Goal: Browse casually: Explore the website without a specific task or goal

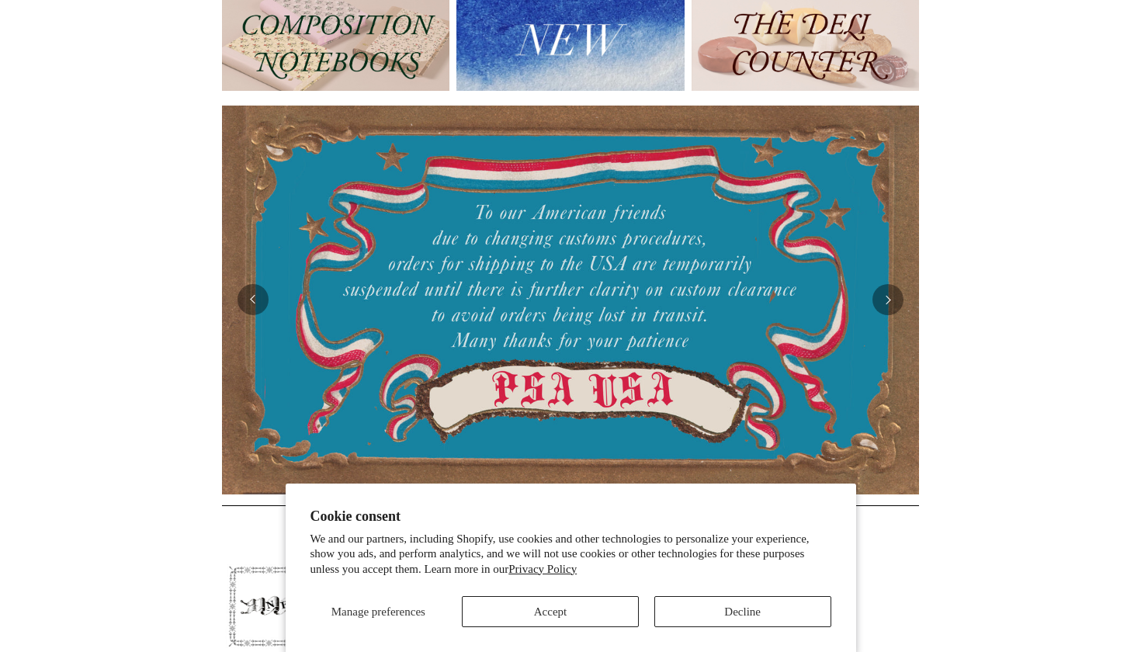
scroll to position [210, 0]
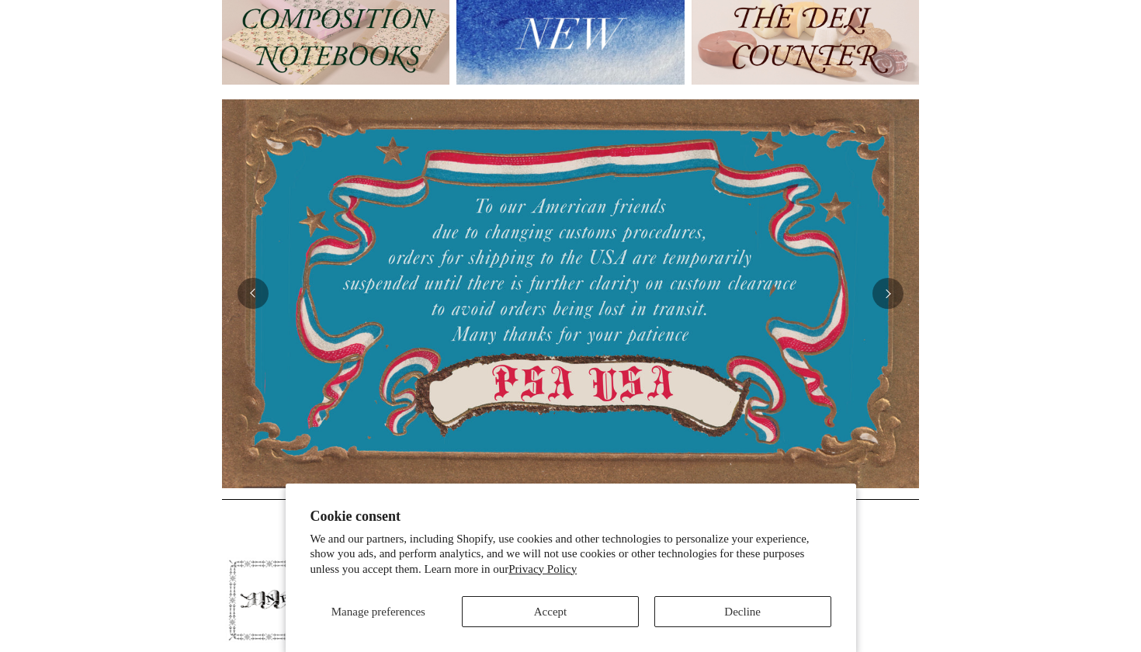
click at [719, 612] on button "Decline" at bounding box center [742, 611] width 177 height 31
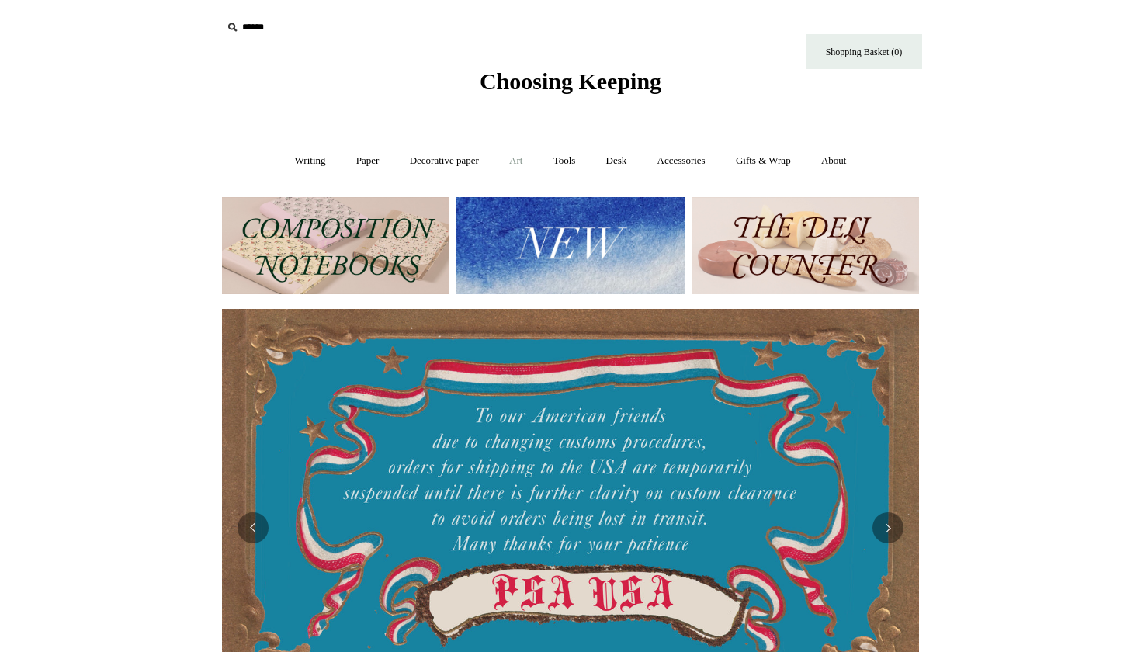
scroll to position [0, 0]
click at [305, 158] on link "Writing +" at bounding box center [310, 160] width 59 height 41
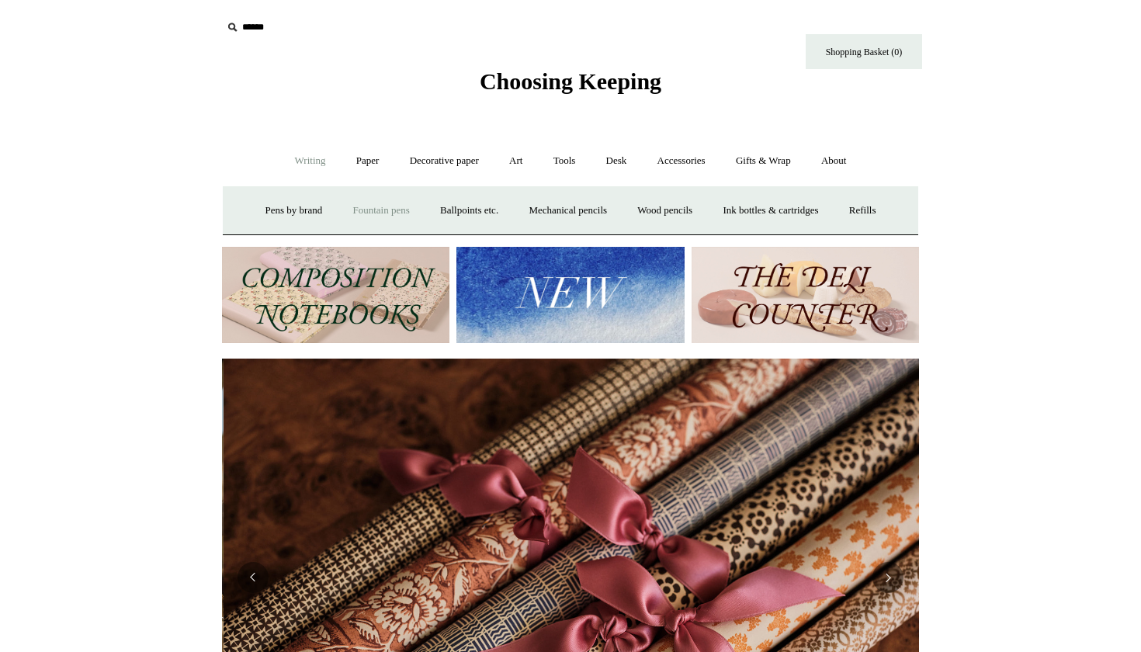
scroll to position [0, 1394]
click at [349, 209] on link "Fountain pens +" at bounding box center [380, 210] width 85 height 41
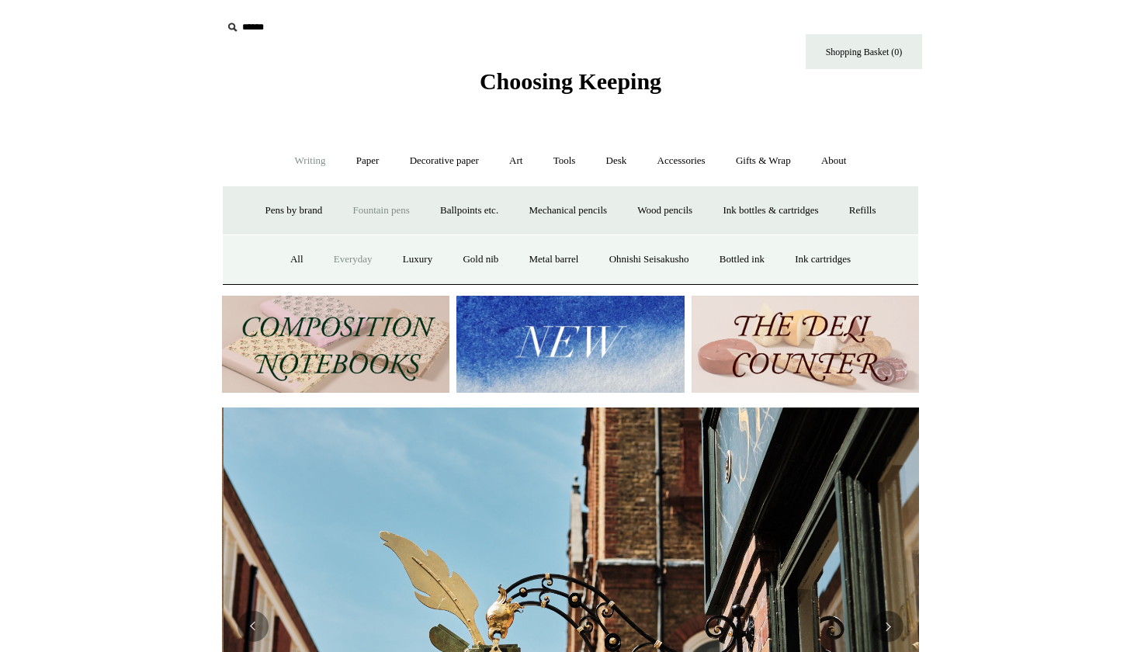
scroll to position [0, 697]
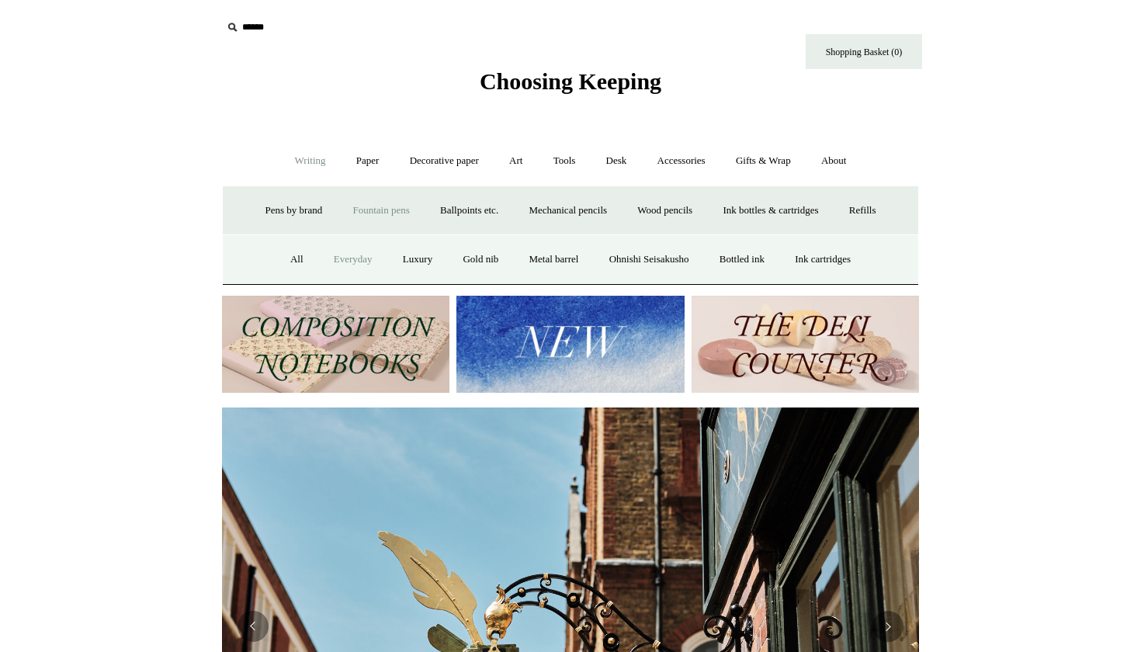
click at [327, 258] on link "Everyday" at bounding box center [353, 259] width 67 height 41
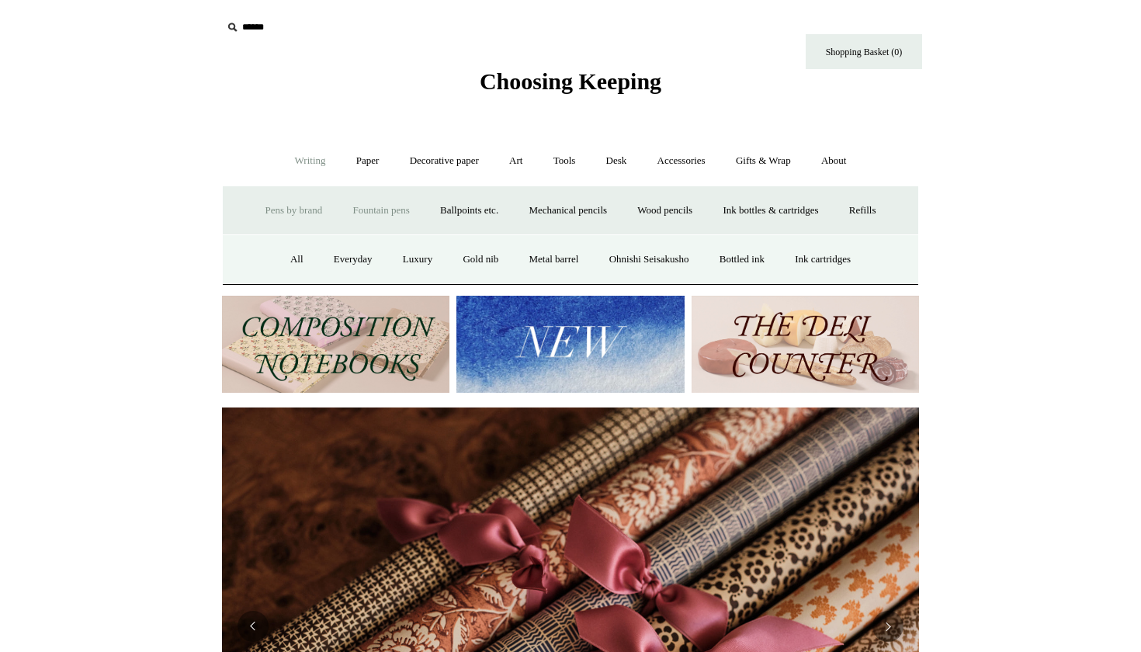
scroll to position [0, 1394]
click at [354, 159] on link "Paper +" at bounding box center [367, 160] width 51 height 41
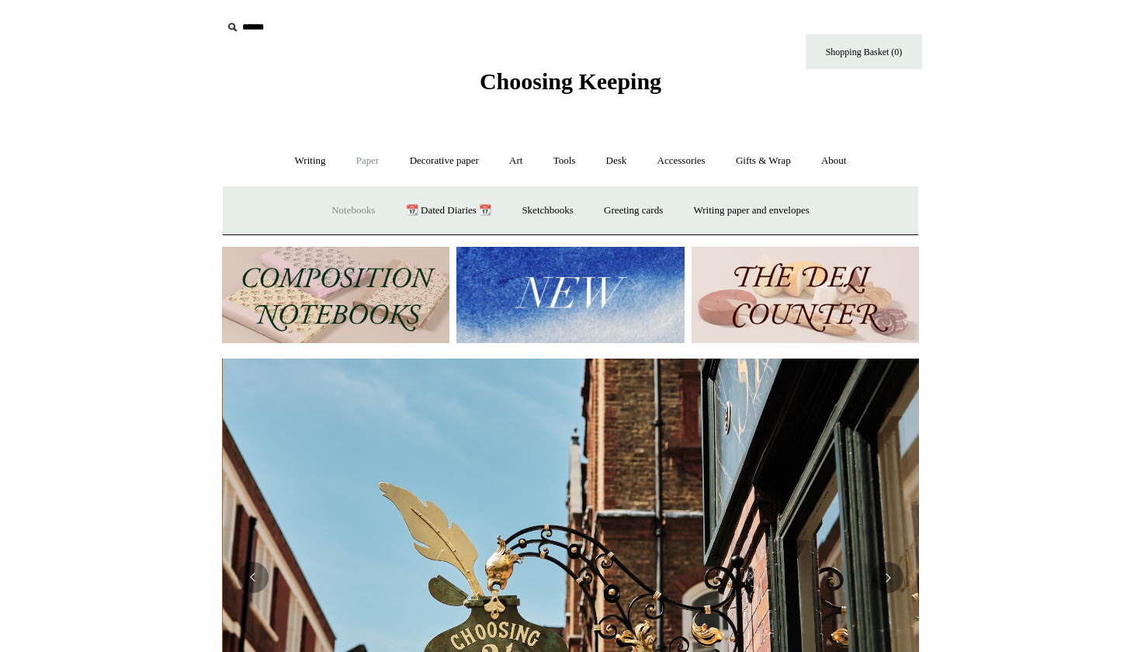
scroll to position [0, 697]
click at [338, 213] on link "Notebooks +" at bounding box center [352, 210] width 71 height 41
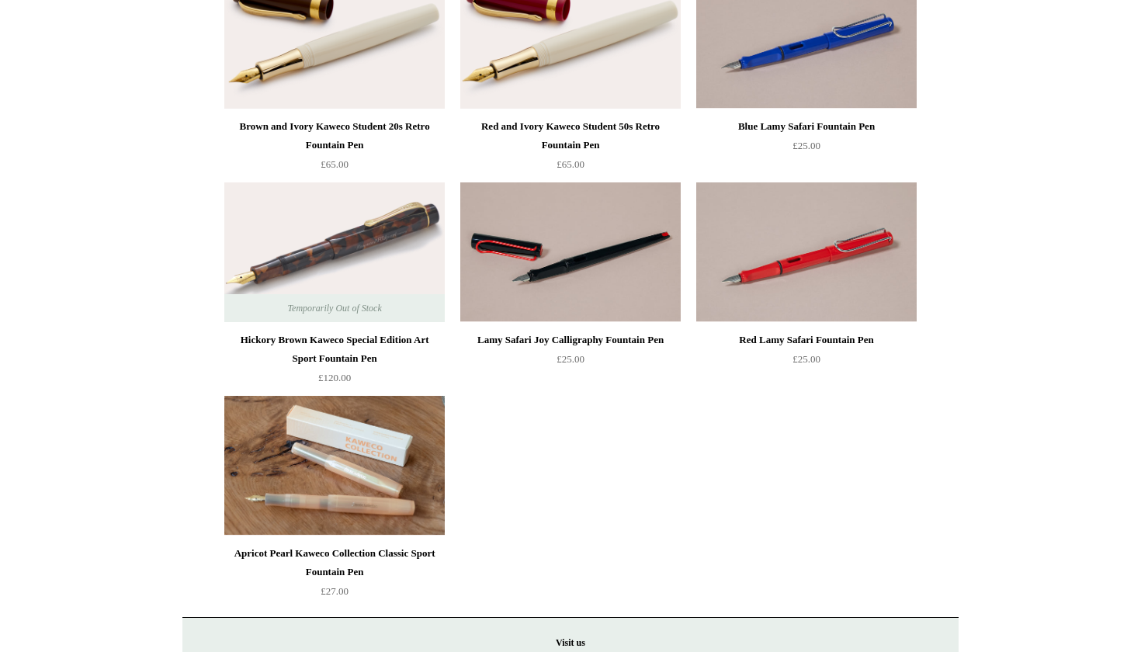
scroll to position [1501, 0]
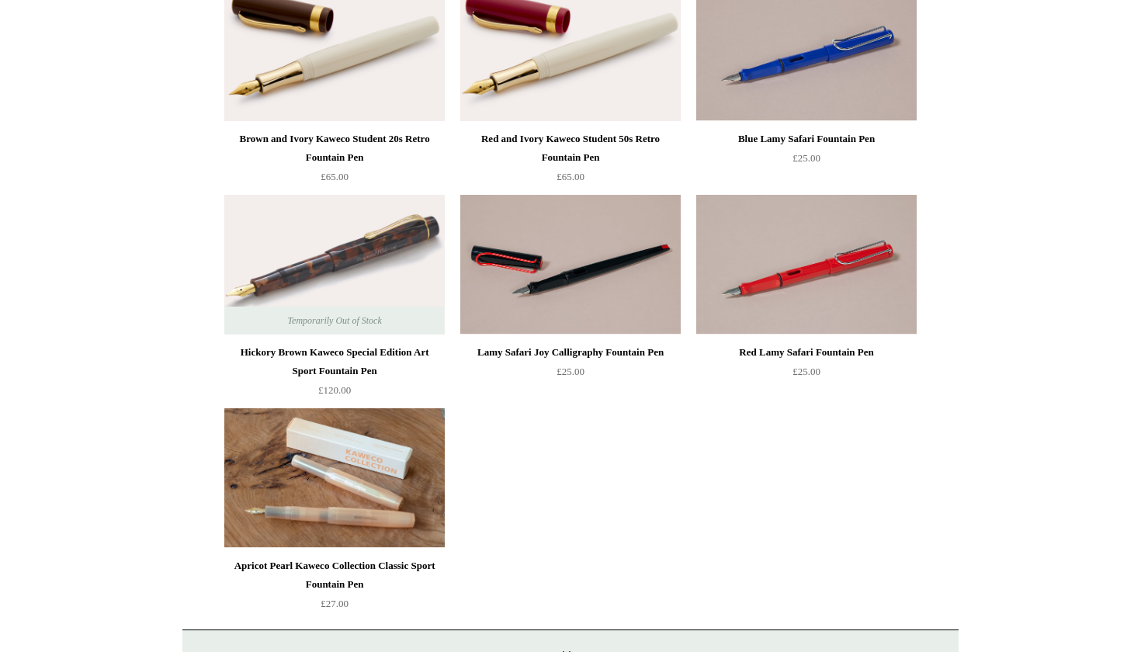
click at [574, 345] on div "Lamy Safari Joy Calligraphy Fountain Pen" at bounding box center [570, 352] width 213 height 19
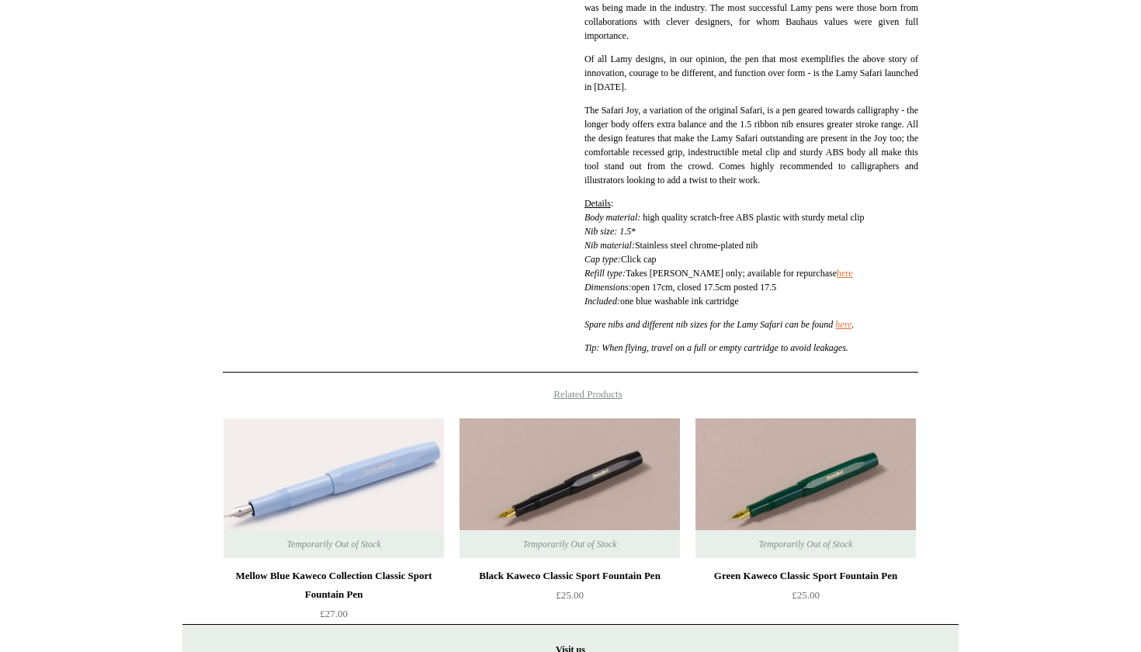
scroll to position [739, 0]
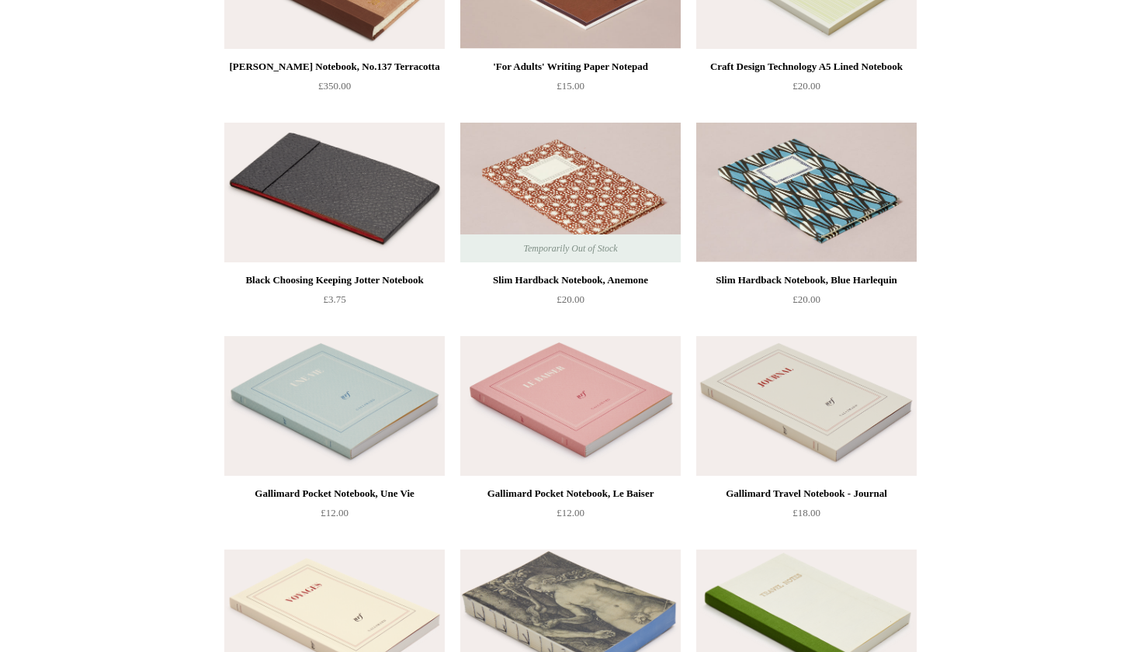
scroll to position [4564, 0]
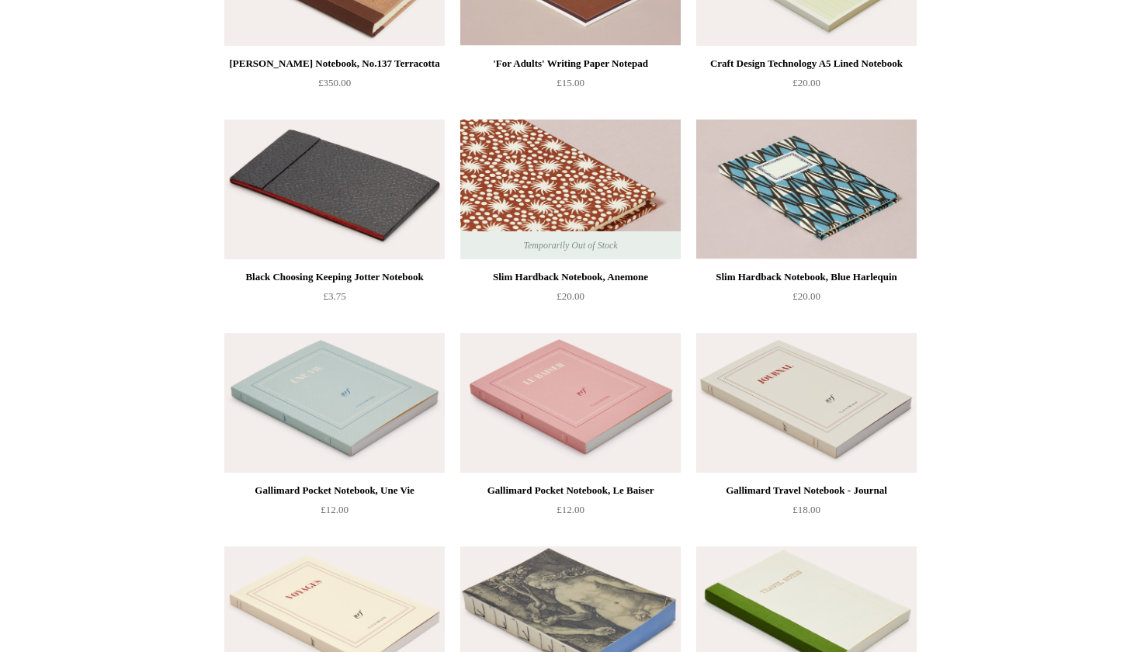
click at [562, 179] on img at bounding box center [570, 190] width 220 height 140
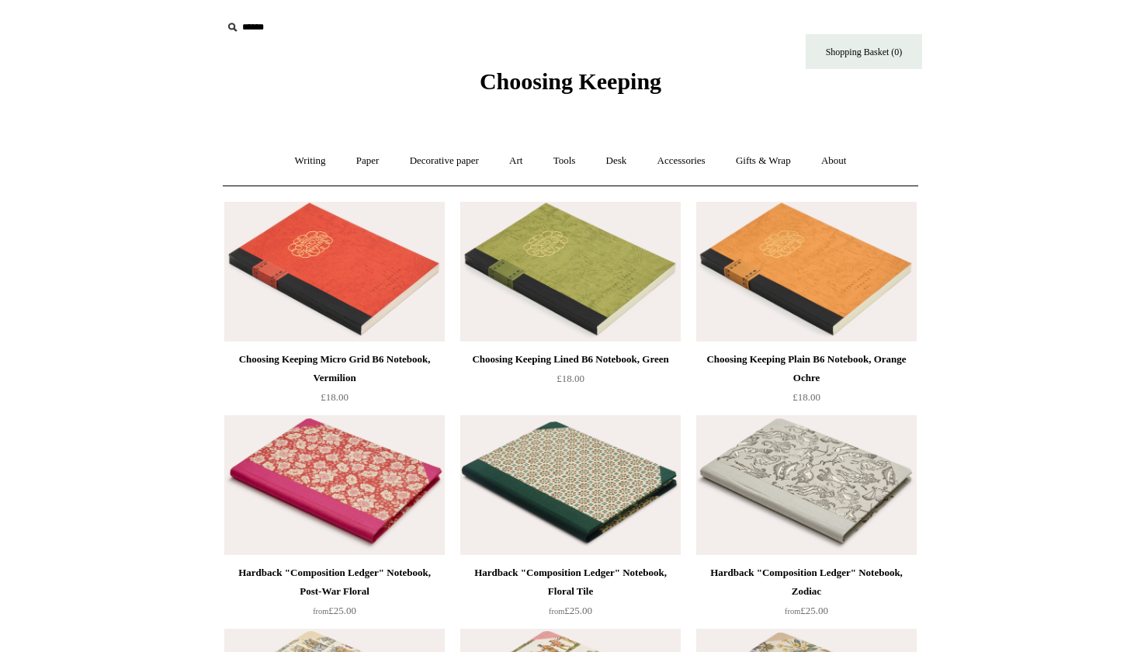
scroll to position [0, 0]
click at [438, 164] on link "Decorative paper +" at bounding box center [444, 160] width 97 height 41
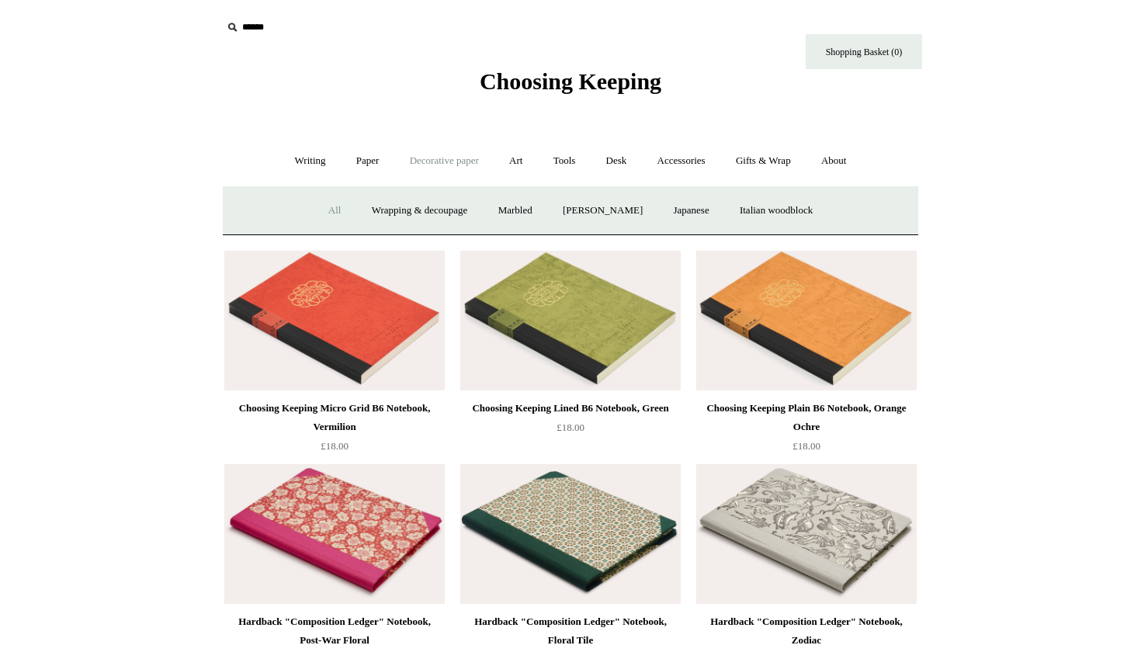
click at [316, 210] on link "All" at bounding box center [334, 210] width 41 height 41
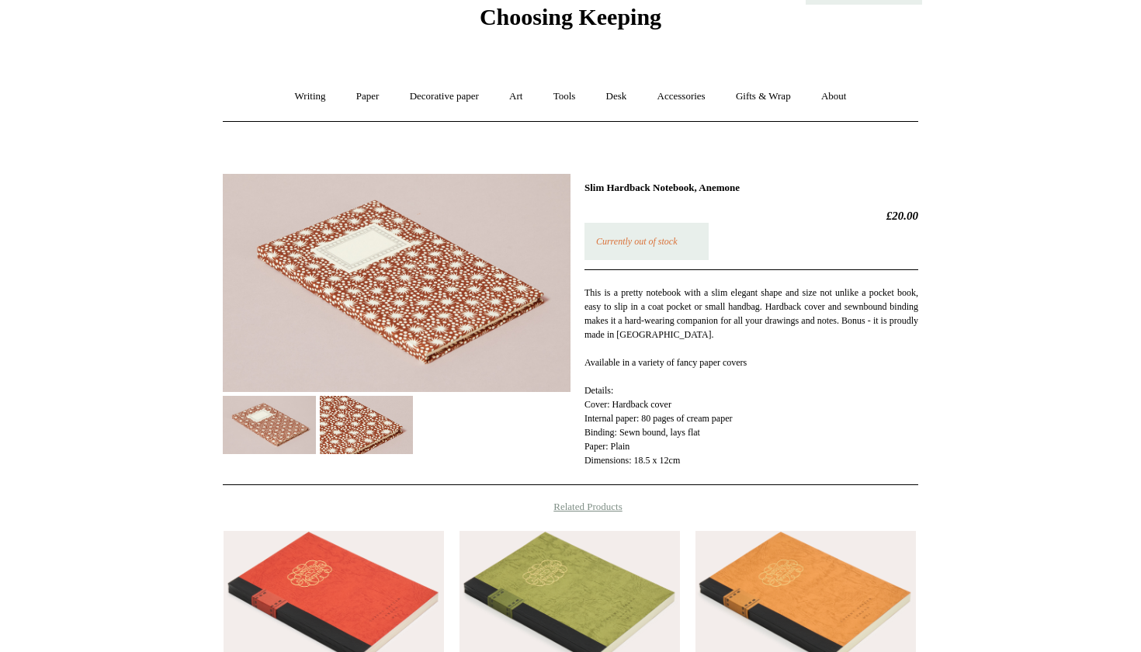
scroll to position [37, 0]
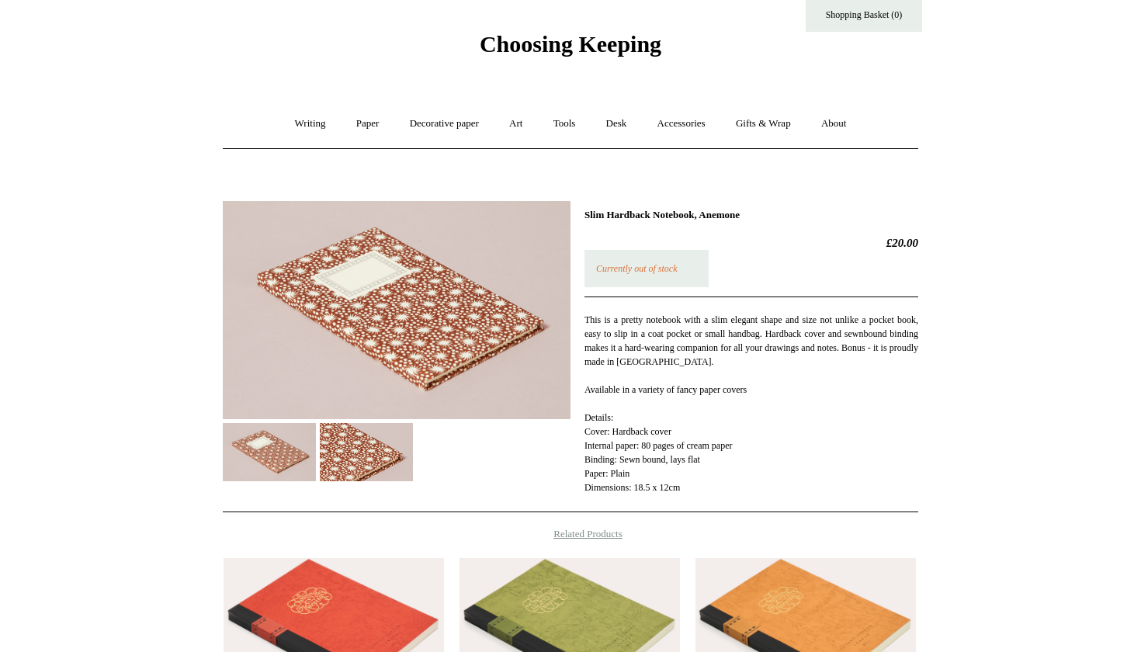
click at [373, 448] on img at bounding box center [366, 452] width 93 height 58
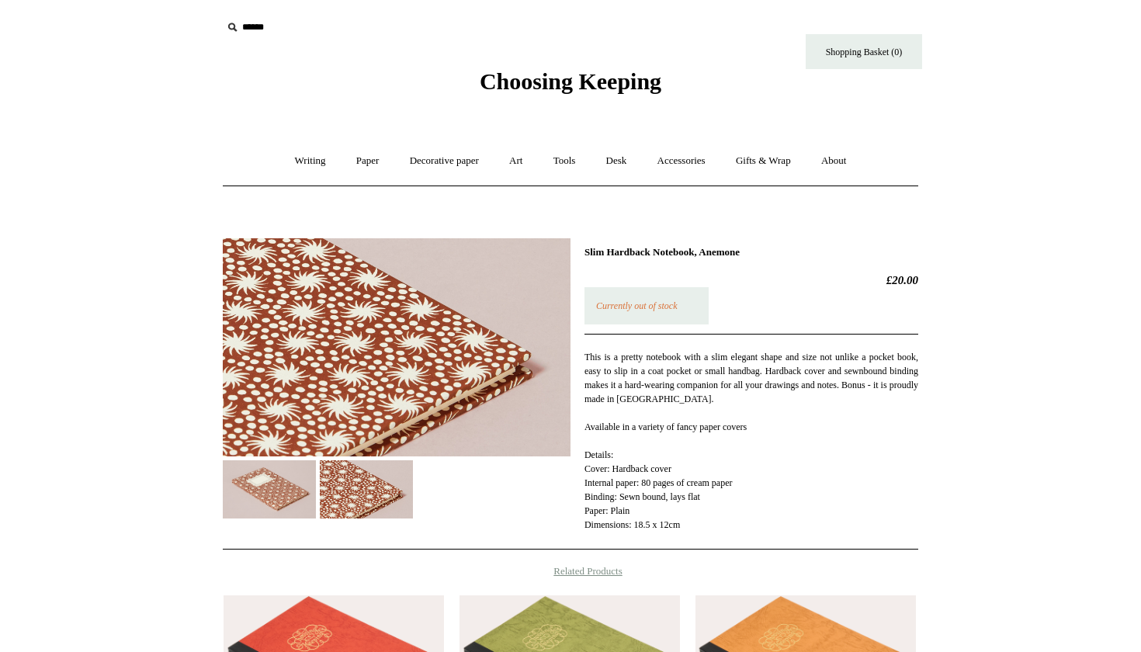
scroll to position [0, 0]
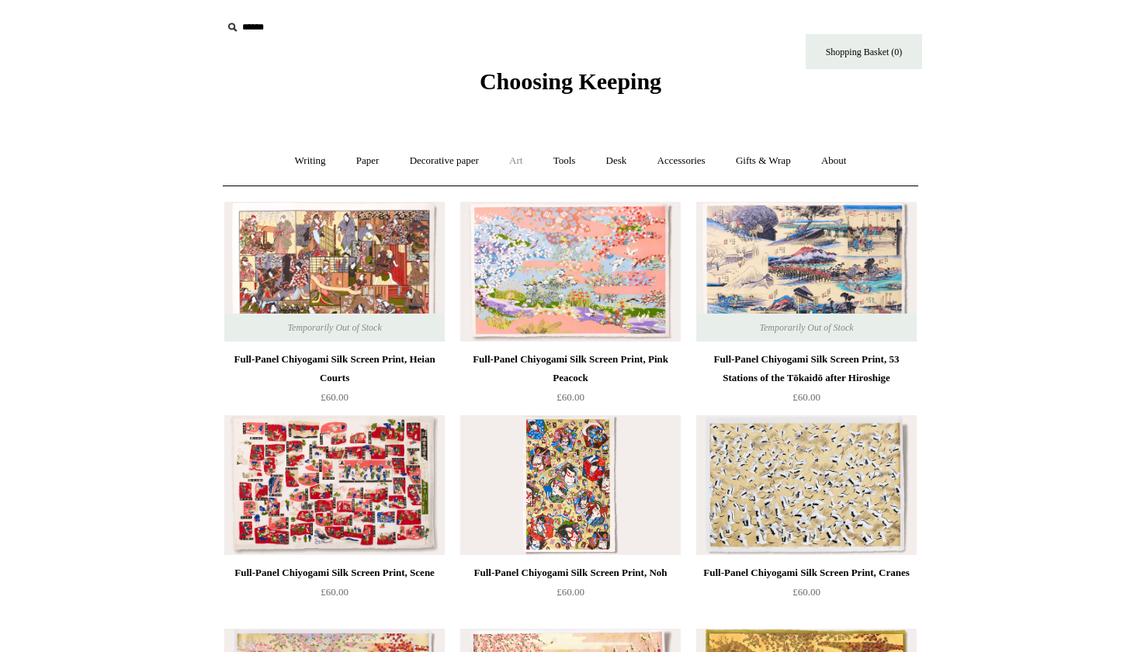
click at [521, 161] on link "Art +" at bounding box center [515, 160] width 41 height 41
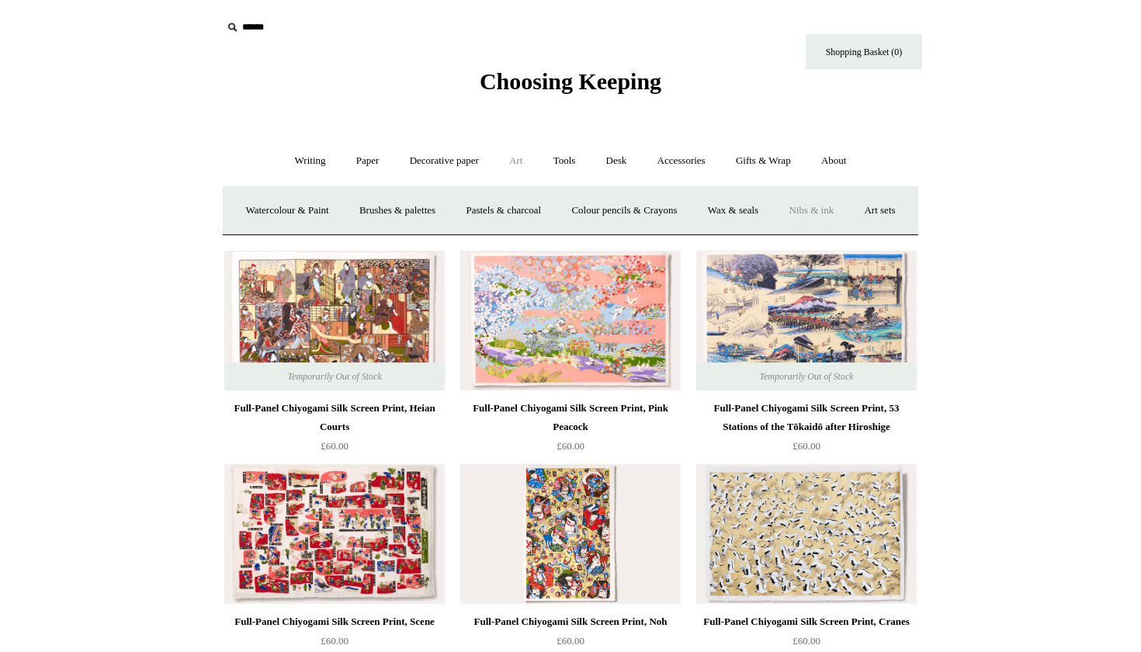
click at [848, 210] on link "Nibs & ink" at bounding box center [811, 210] width 73 height 41
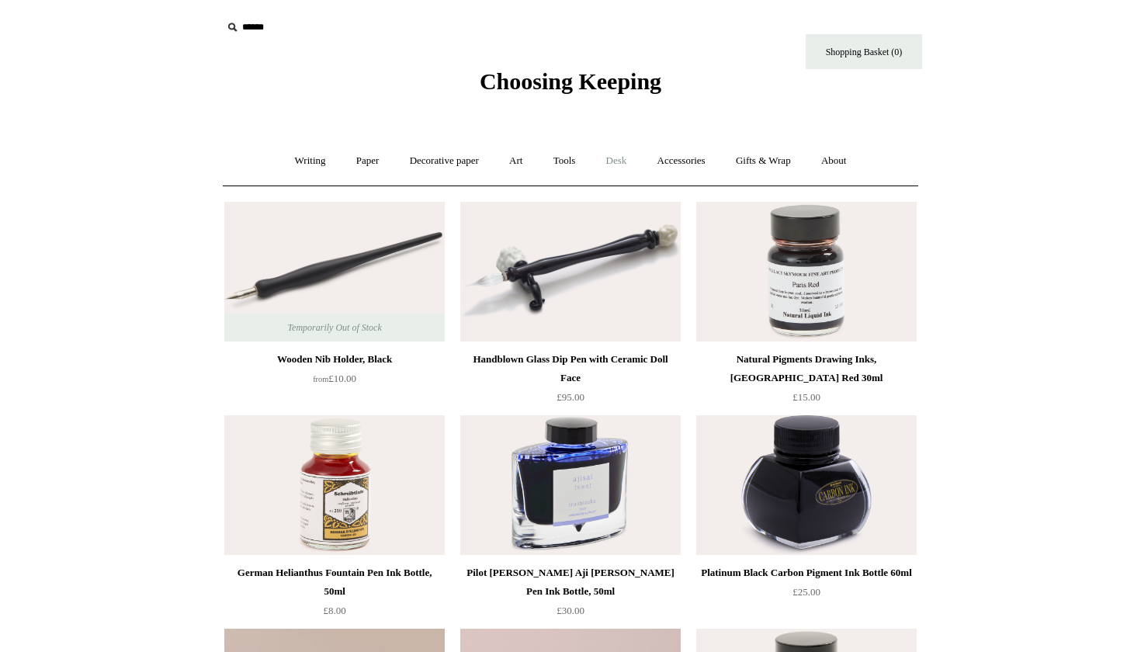
click at [623, 161] on link "Desk +" at bounding box center [616, 160] width 49 height 41
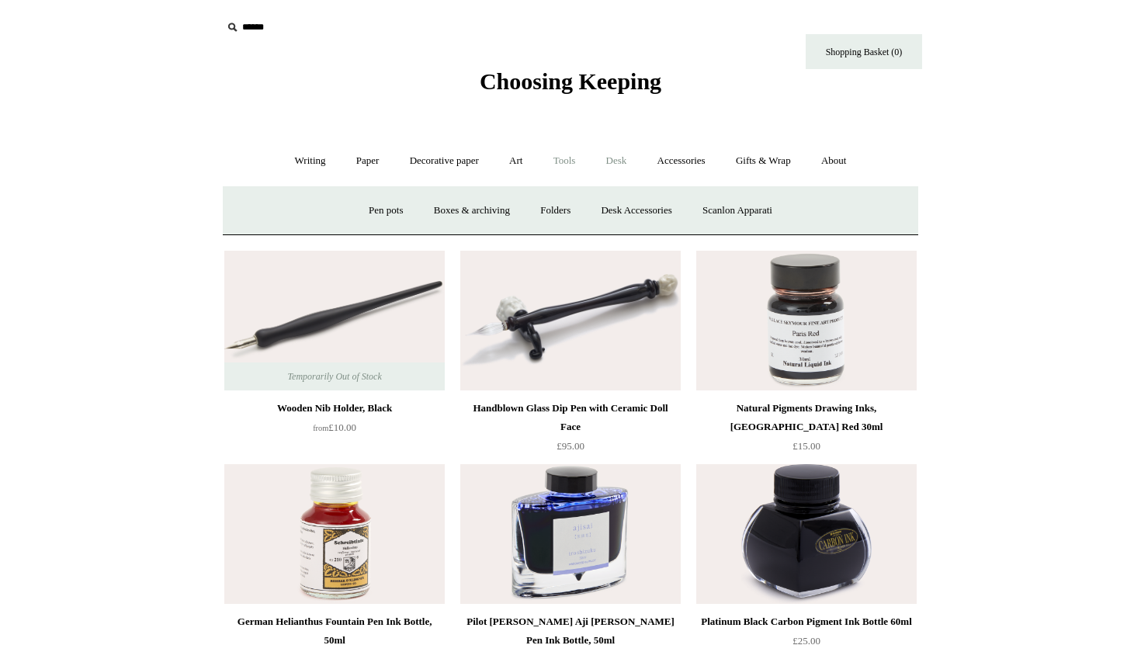
click at [575, 163] on link "Tools +" at bounding box center [564, 160] width 50 height 41
click at [518, 159] on link "Art +" at bounding box center [515, 160] width 41 height 41
click at [430, 208] on link "Brushes & palettes" at bounding box center [397, 210] width 104 height 41
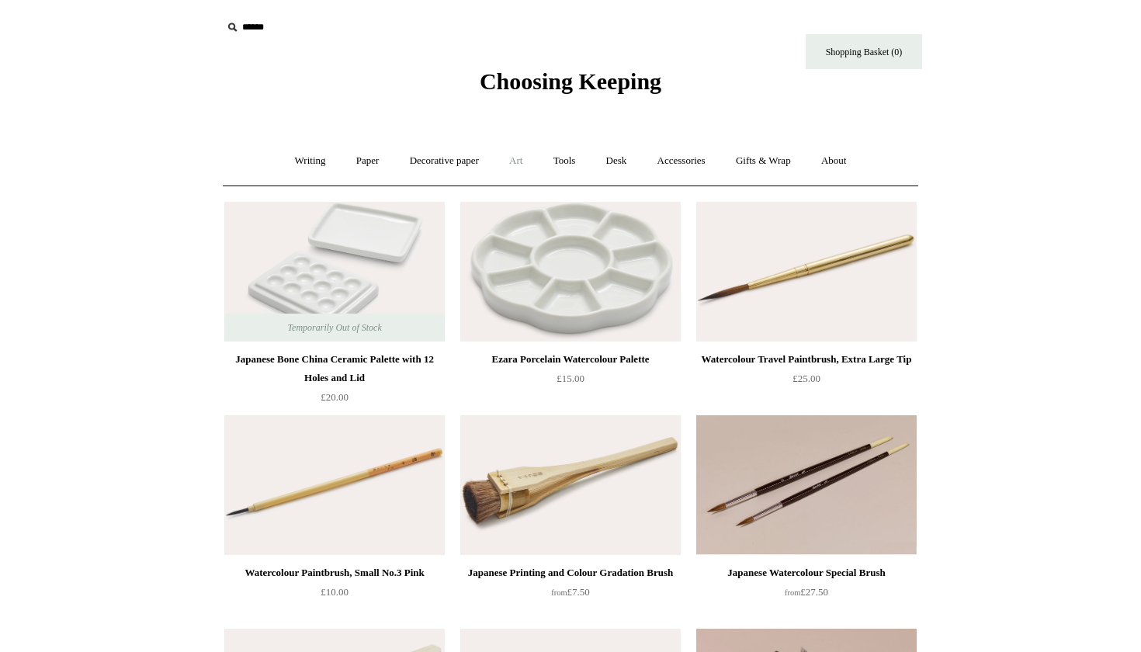
click at [511, 161] on link "Art +" at bounding box center [515, 160] width 41 height 41
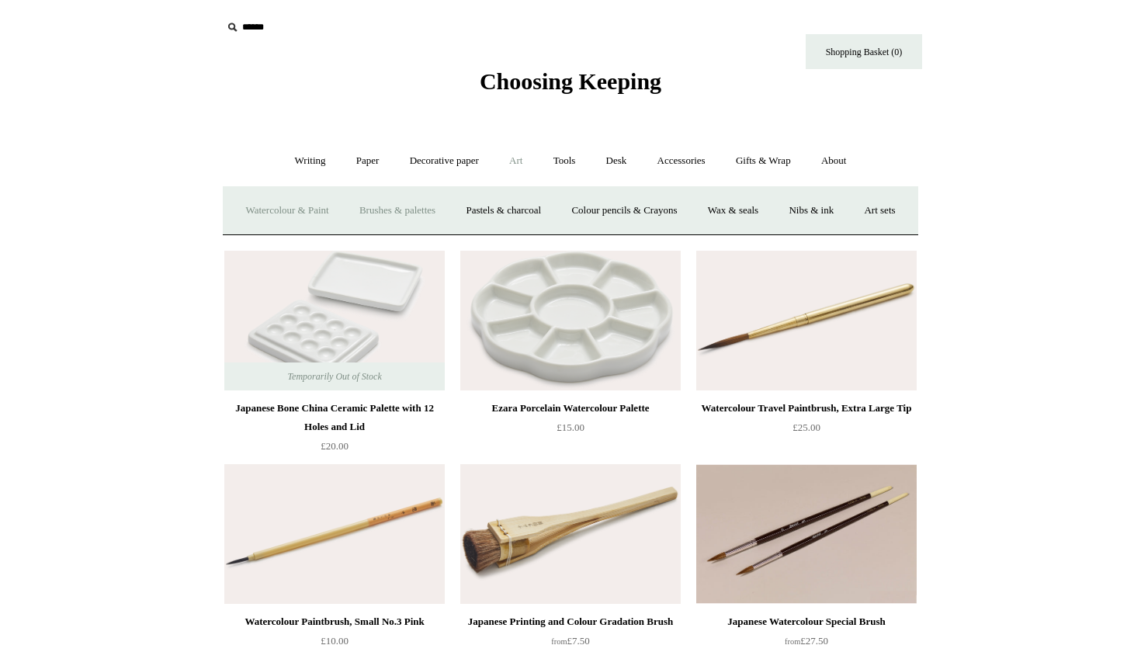
click at [305, 202] on link "Watercolour & Paint" at bounding box center [286, 210] width 111 height 41
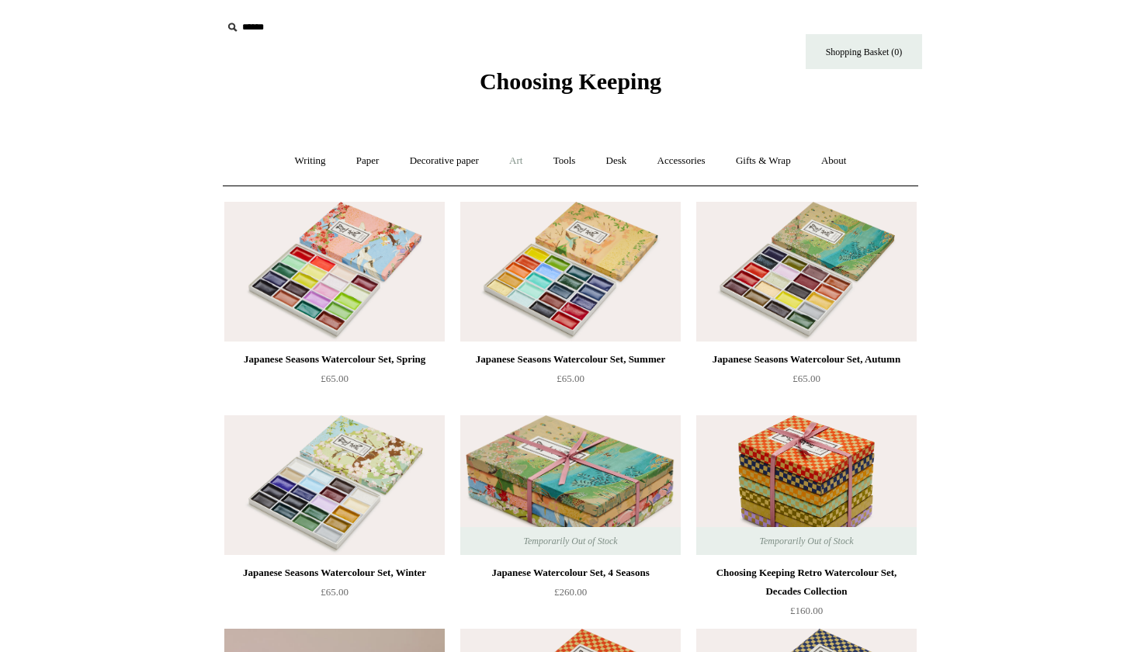
click at [522, 166] on link "Art +" at bounding box center [515, 160] width 41 height 41
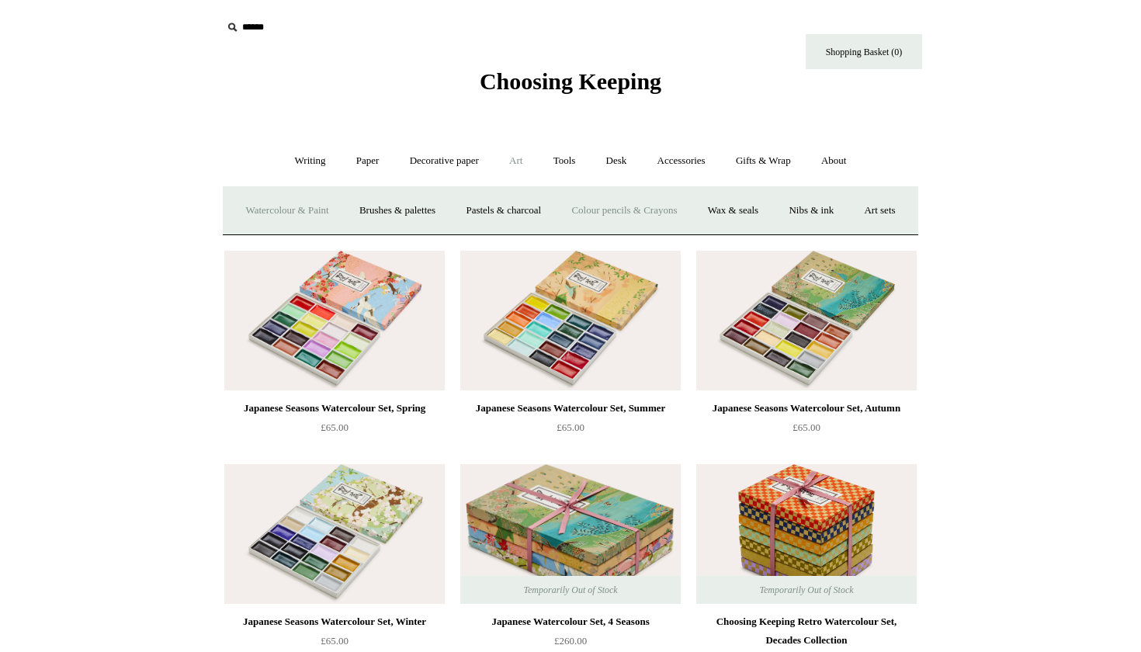
click at [635, 212] on link "Colour pencils & Crayons" at bounding box center [623, 210] width 133 height 41
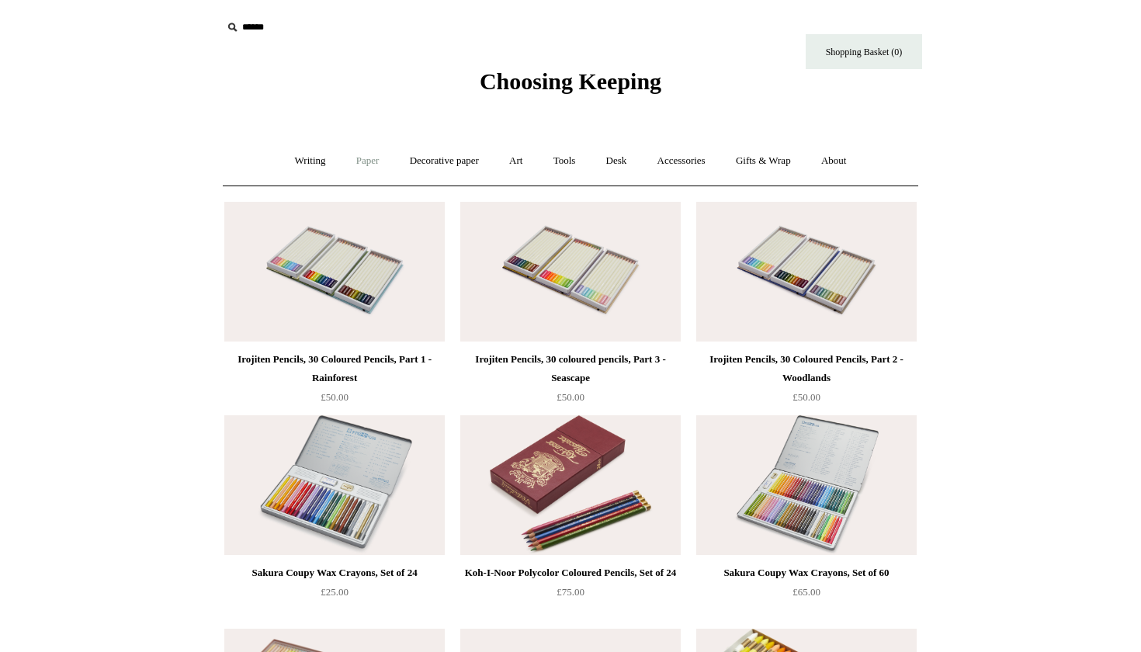
click at [354, 161] on link "Paper +" at bounding box center [367, 160] width 51 height 41
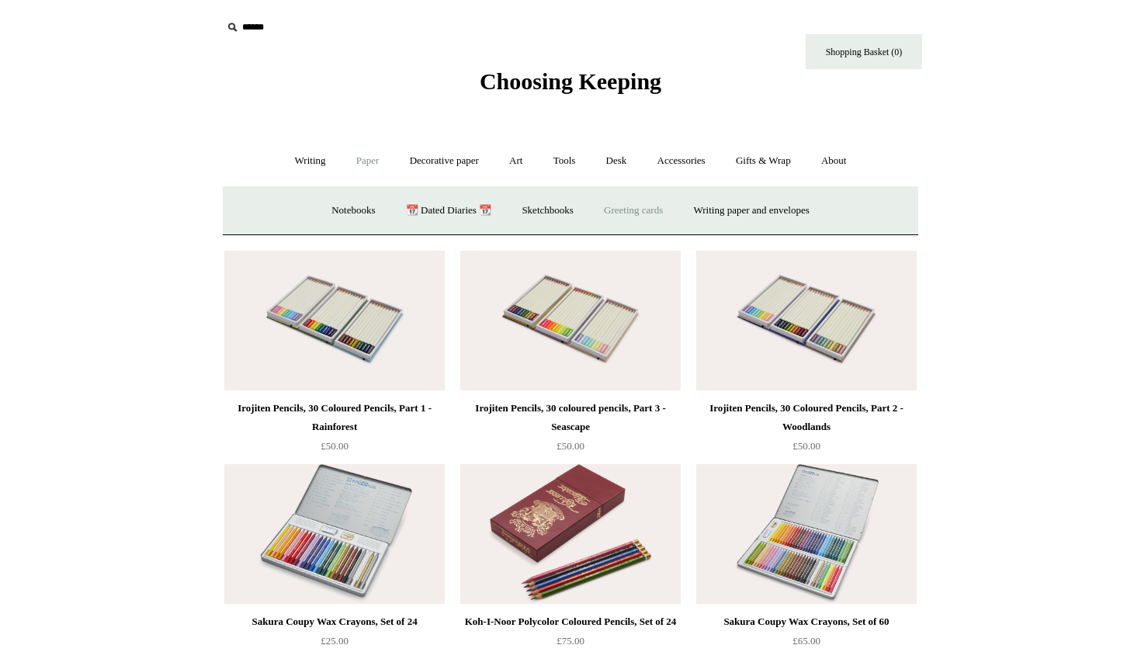
click at [631, 206] on link "Greeting cards +" at bounding box center [633, 210] width 87 height 41
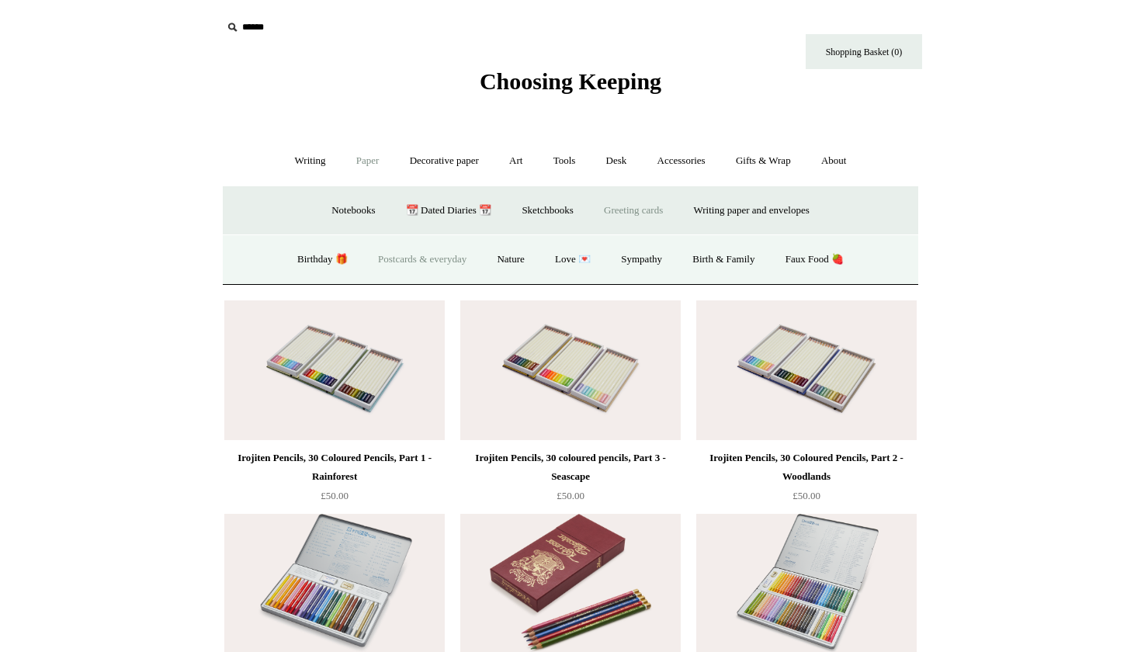
click at [438, 261] on link "Postcards & everyday" at bounding box center [422, 259] width 116 height 41
